Goal: Leave review/rating

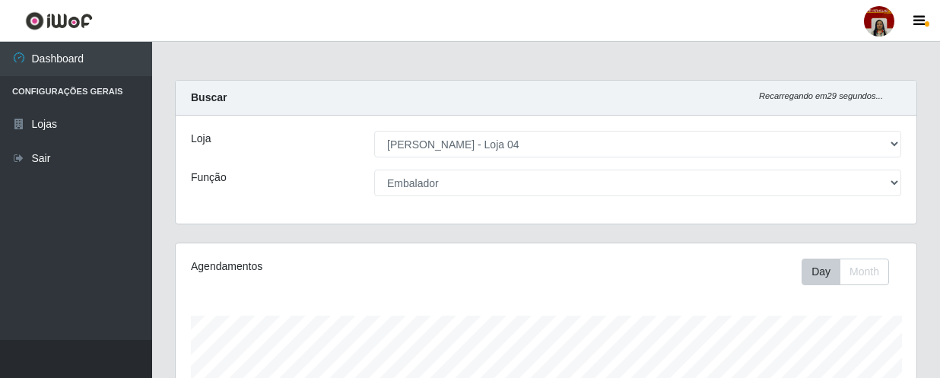
select select "251"
select select "1"
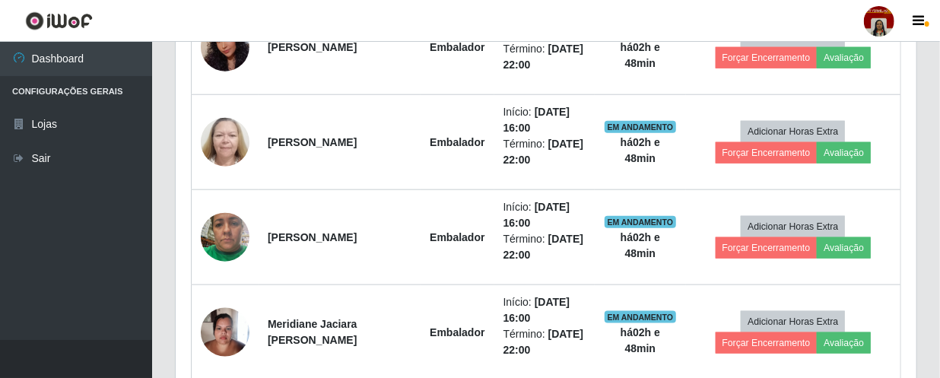
scroll to position [691, 0]
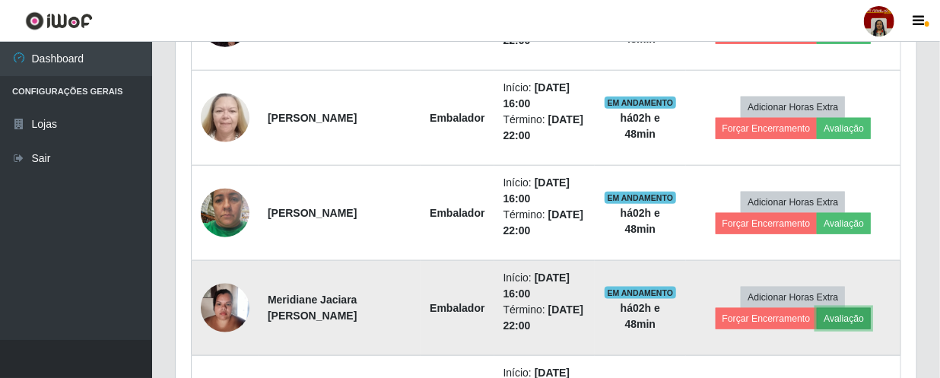
click at [851, 319] on button "Avaliação" at bounding box center [844, 318] width 54 height 21
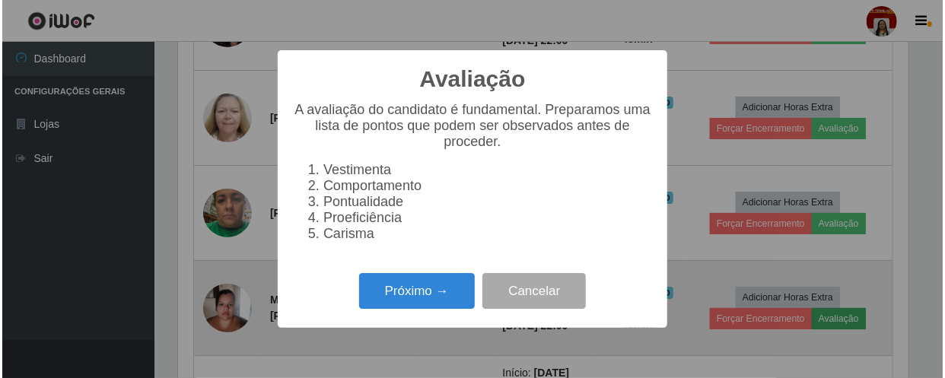
scroll to position [316, 734]
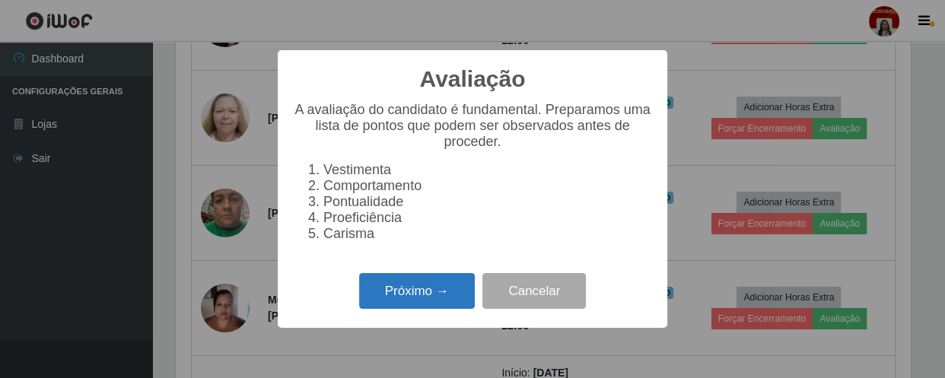
click at [436, 296] on button "Próximo →" at bounding box center [417, 291] width 116 height 36
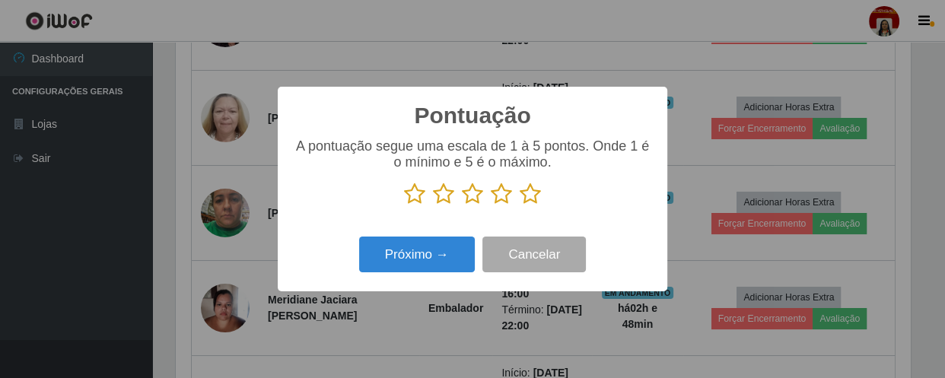
scroll to position [760311, 759891]
click at [500, 198] on icon at bounding box center [501, 194] width 21 height 23
click at [491, 205] on input "radio" at bounding box center [491, 205] width 0 height 0
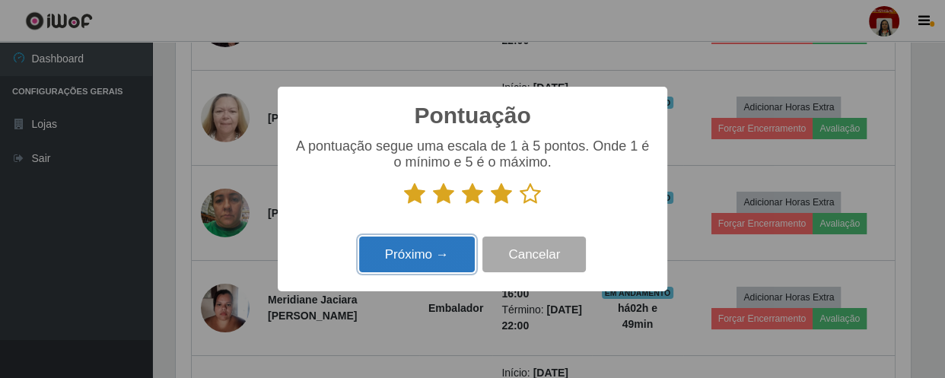
click at [449, 249] on button "Próximo →" at bounding box center [417, 255] width 116 height 36
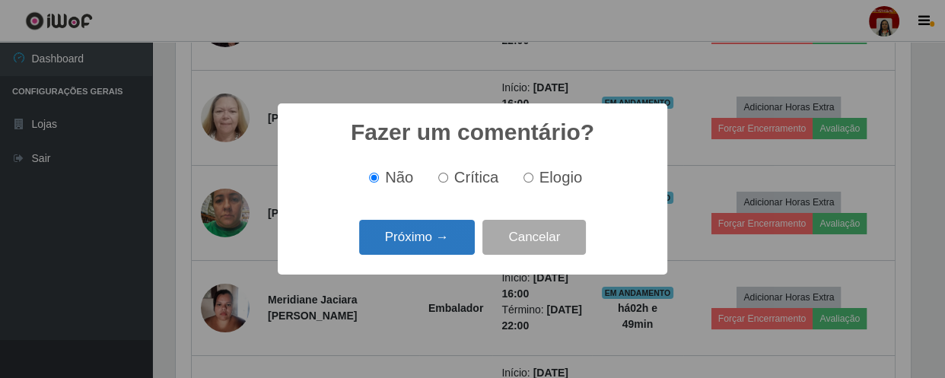
click at [449, 243] on button "Próximo →" at bounding box center [417, 238] width 116 height 36
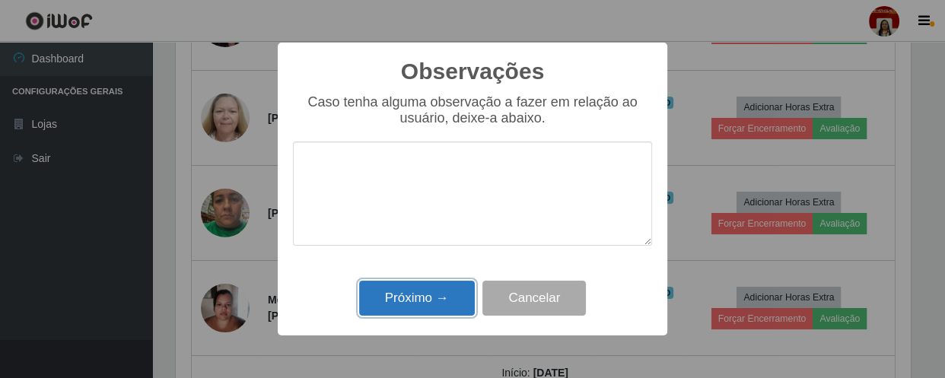
click at [417, 294] on button "Próximo →" at bounding box center [417, 299] width 116 height 36
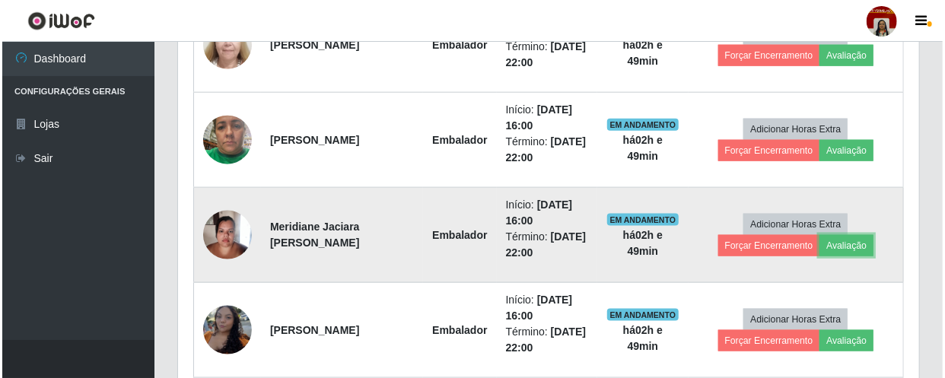
scroll to position [829, 0]
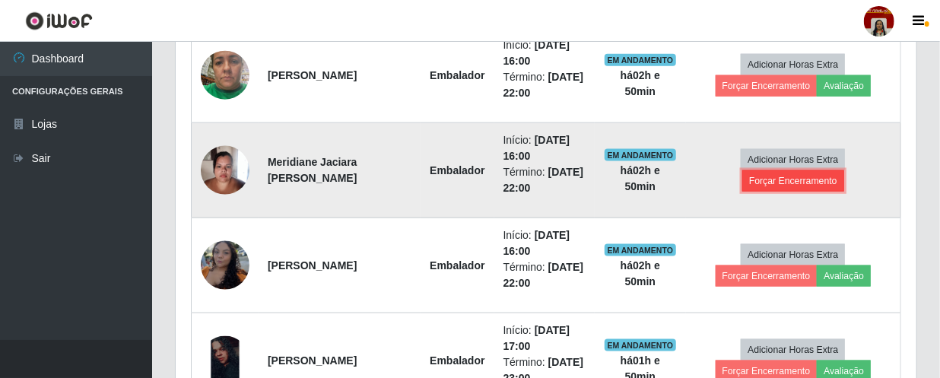
click at [805, 177] on button "Forçar Encerramento" at bounding box center [793, 180] width 102 height 21
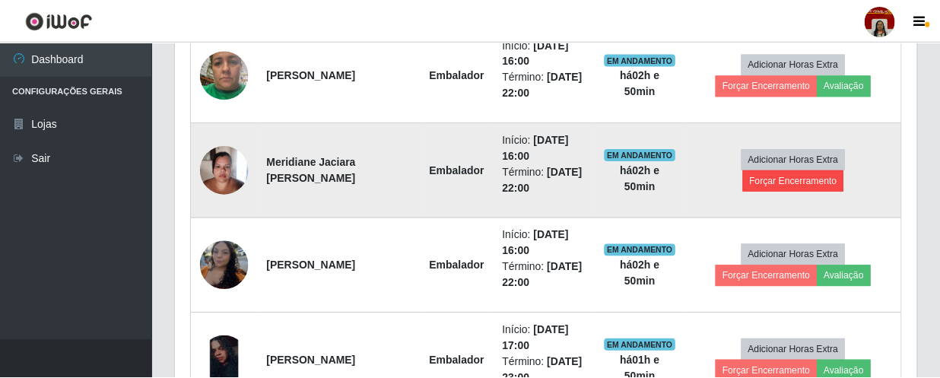
scroll to position [316, 734]
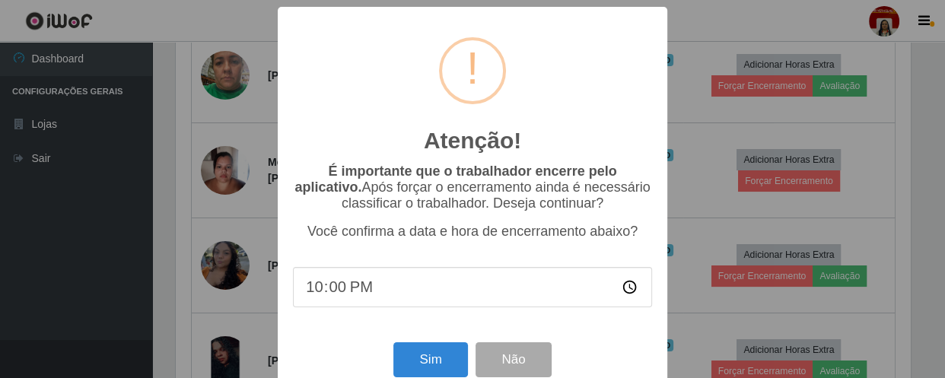
click at [440, 294] on input "22:00" at bounding box center [472, 287] width 359 height 40
click at [380, 295] on input "22:00" at bounding box center [472, 287] width 359 height 40
type input "18:49"
click at [423, 358] on button "Sim" at bounding box center [430, 360] width 74 height 36
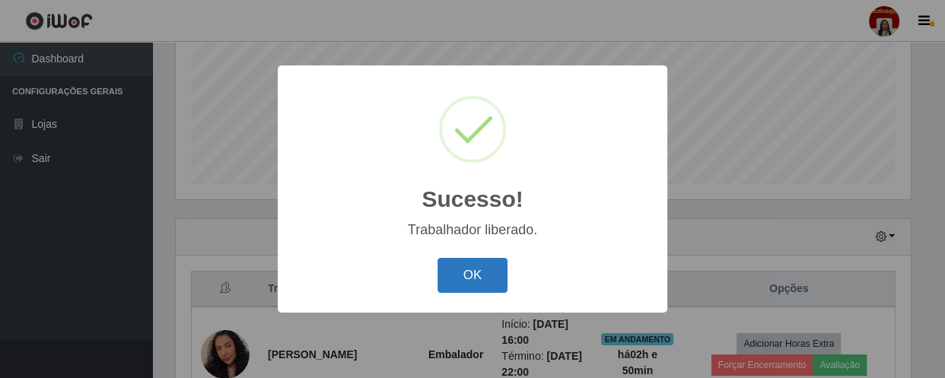
click at [470, 281] on button "OK" at bounding box center [472, 276] width 71 height 36
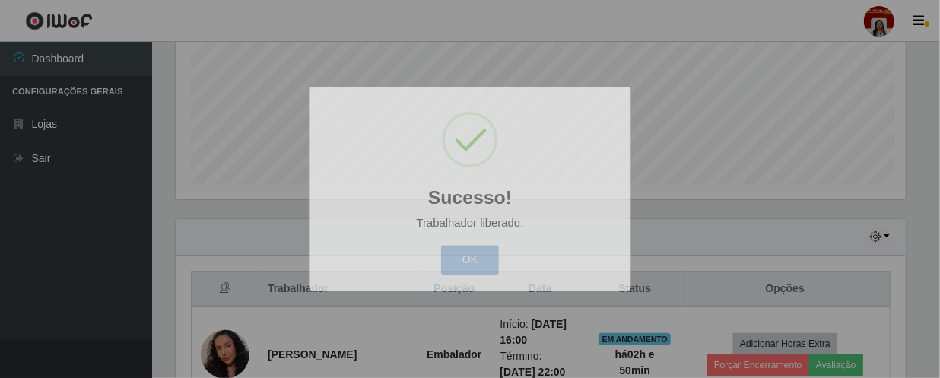
scroll to position [316, 741]
